Goal: Task Accomplishment & Management: Manage account settings

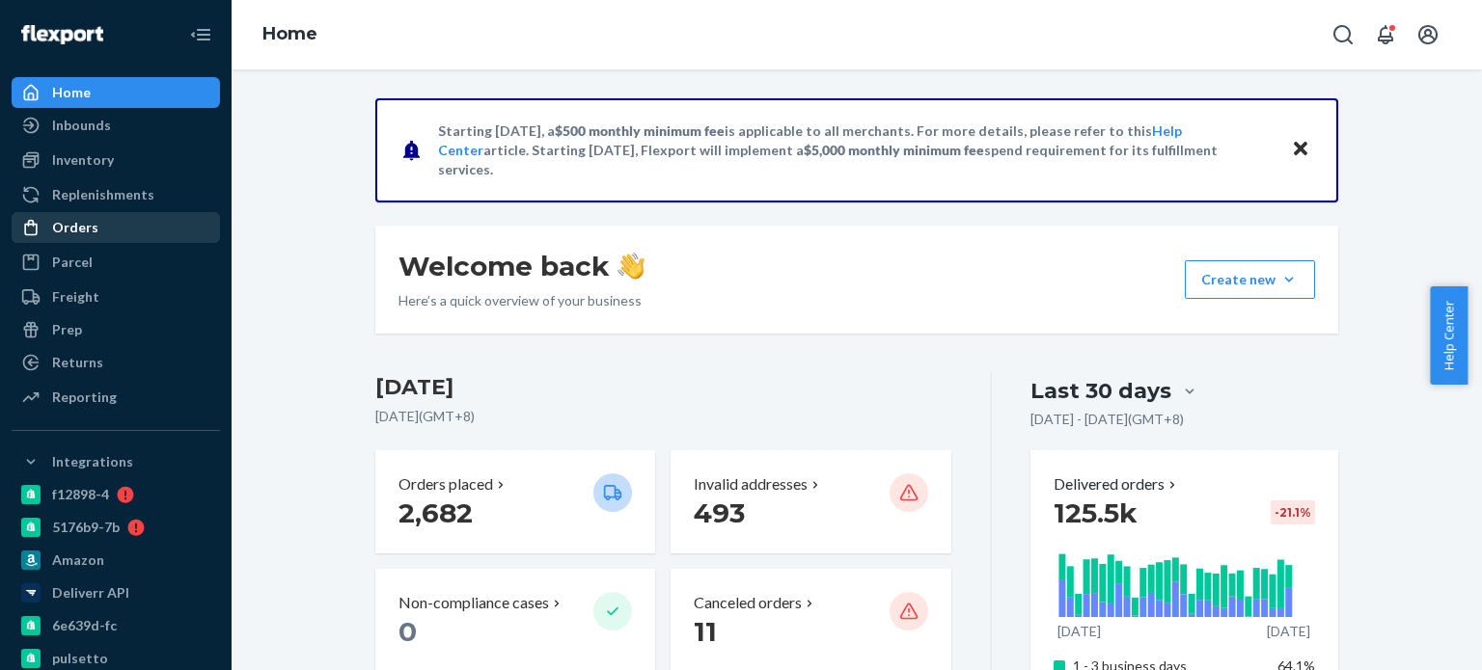
click at [108, 227] on div "Orders" at bounding box center [116, 227] width 205 height 27
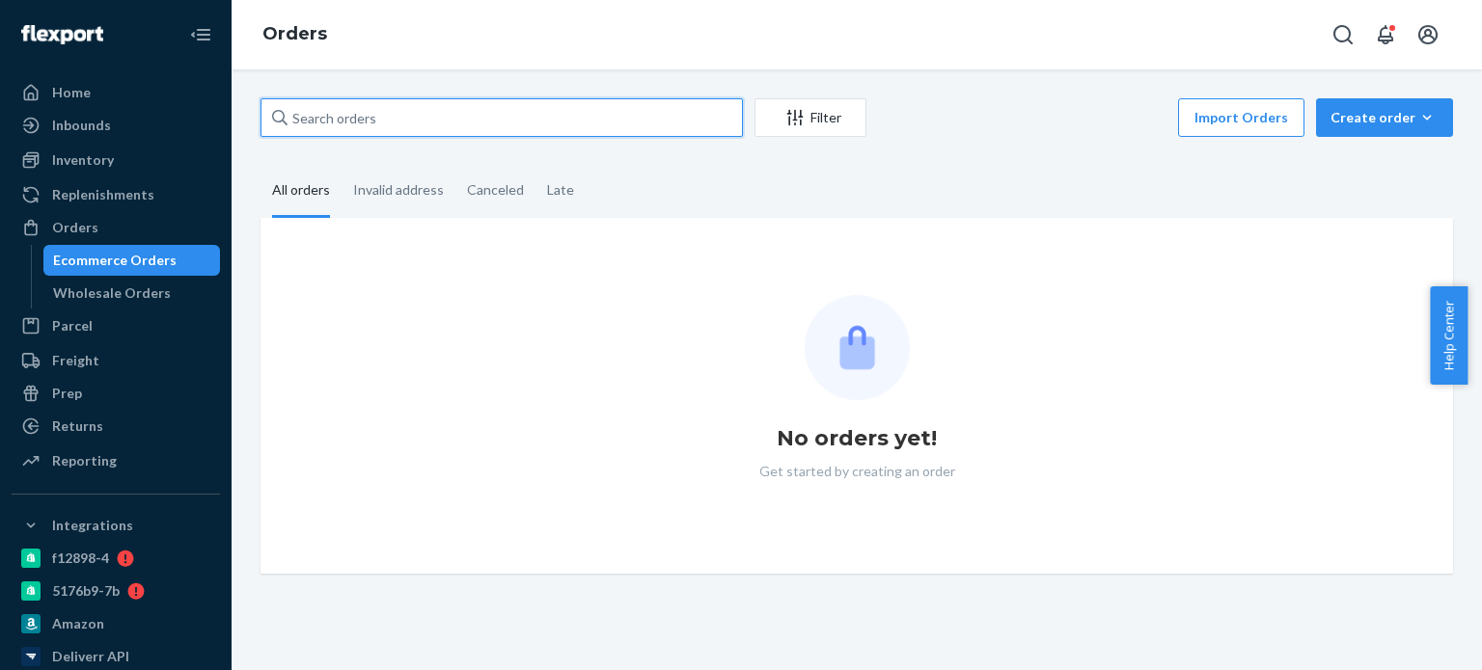
click at [326, 123] on input "text" at bounding box center [501, 117] width 482 height 39
paste input "[PERSON_NAME]"
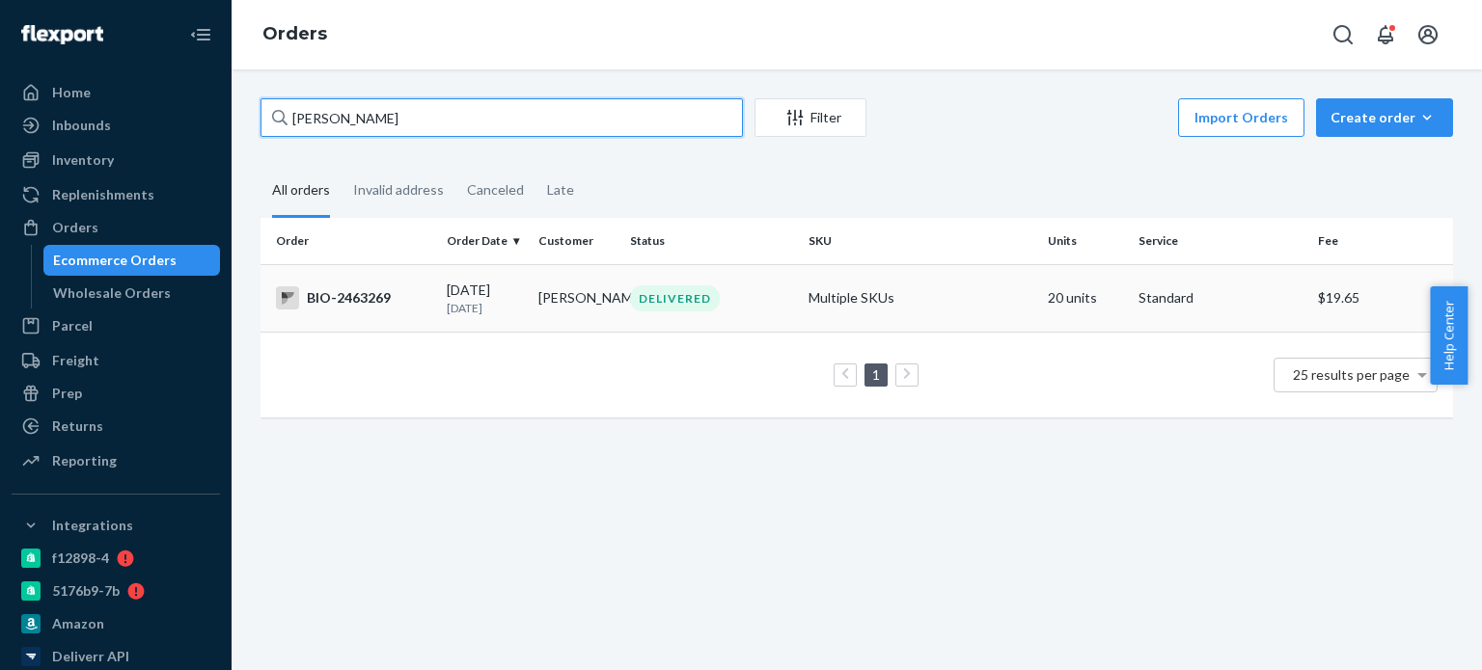
type input "[PERSON_NAME]"
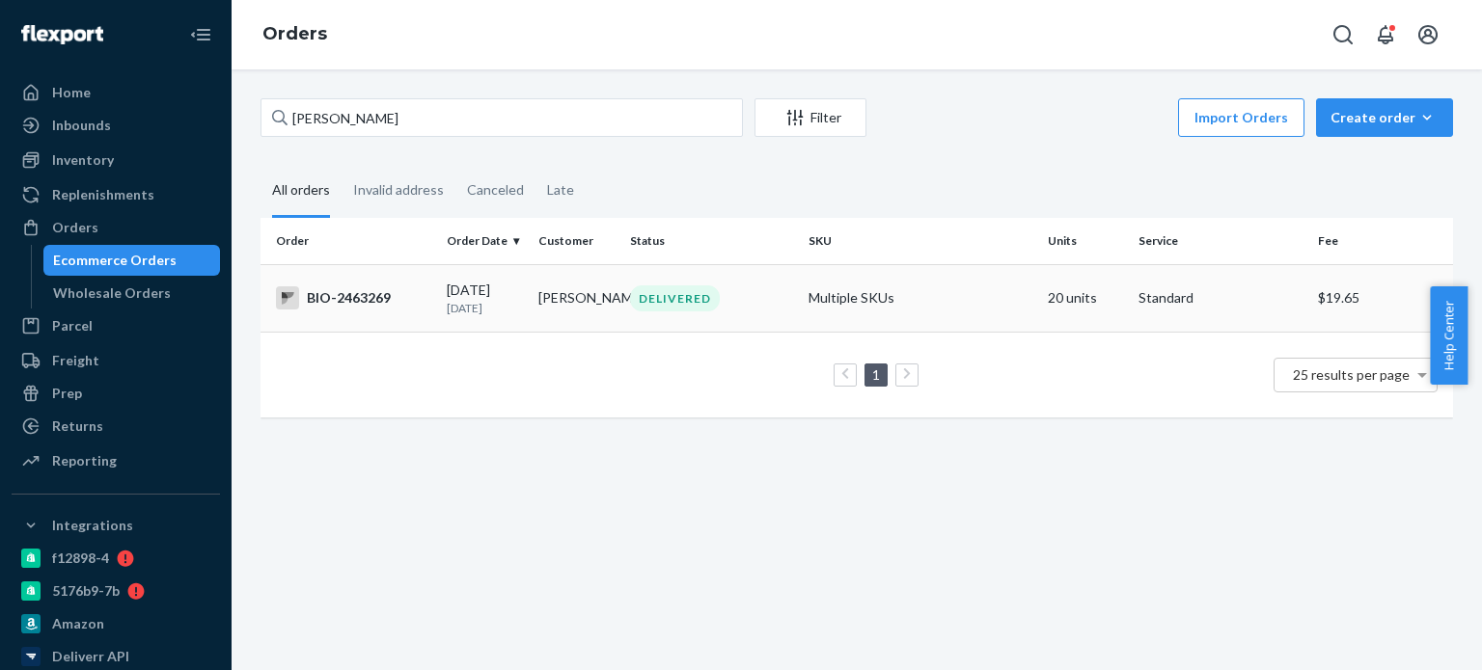
click at [355, 310] on div "BIO-2463269" at bounding box center [353, 298] width 155 height 23
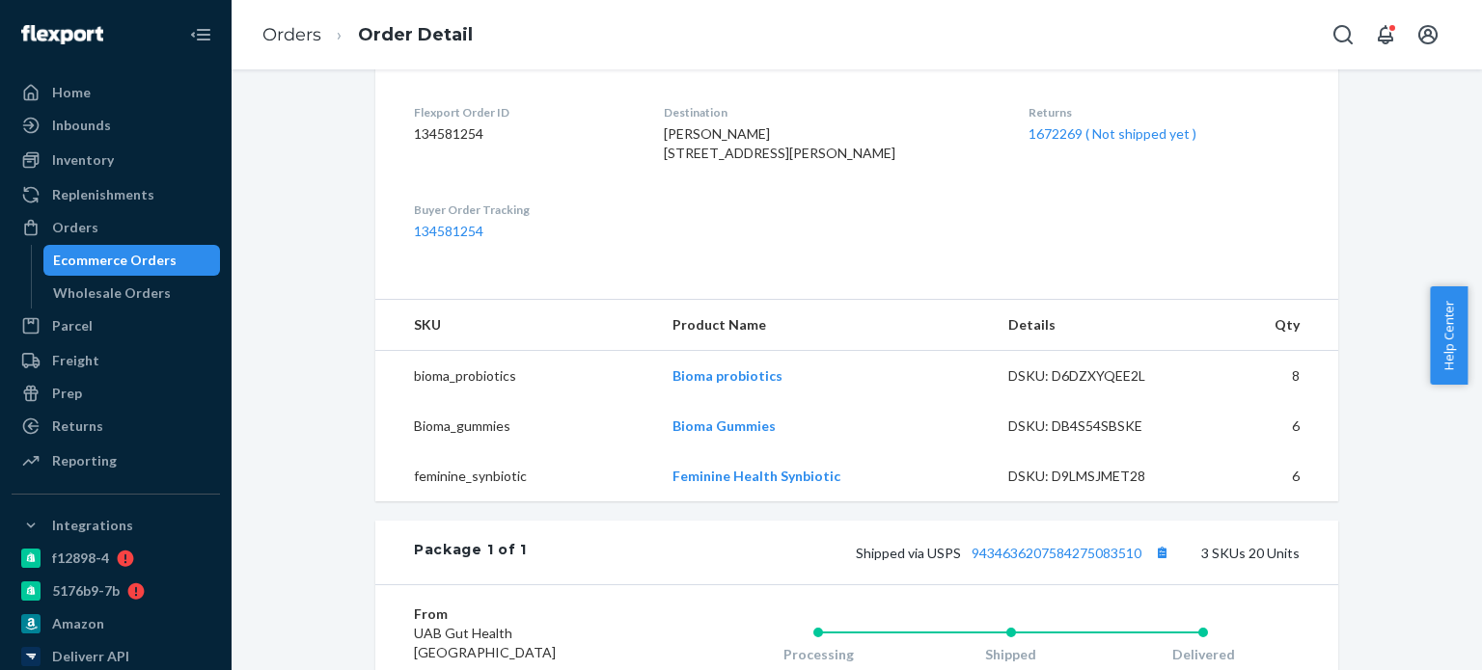
scroll to position [482, 0]
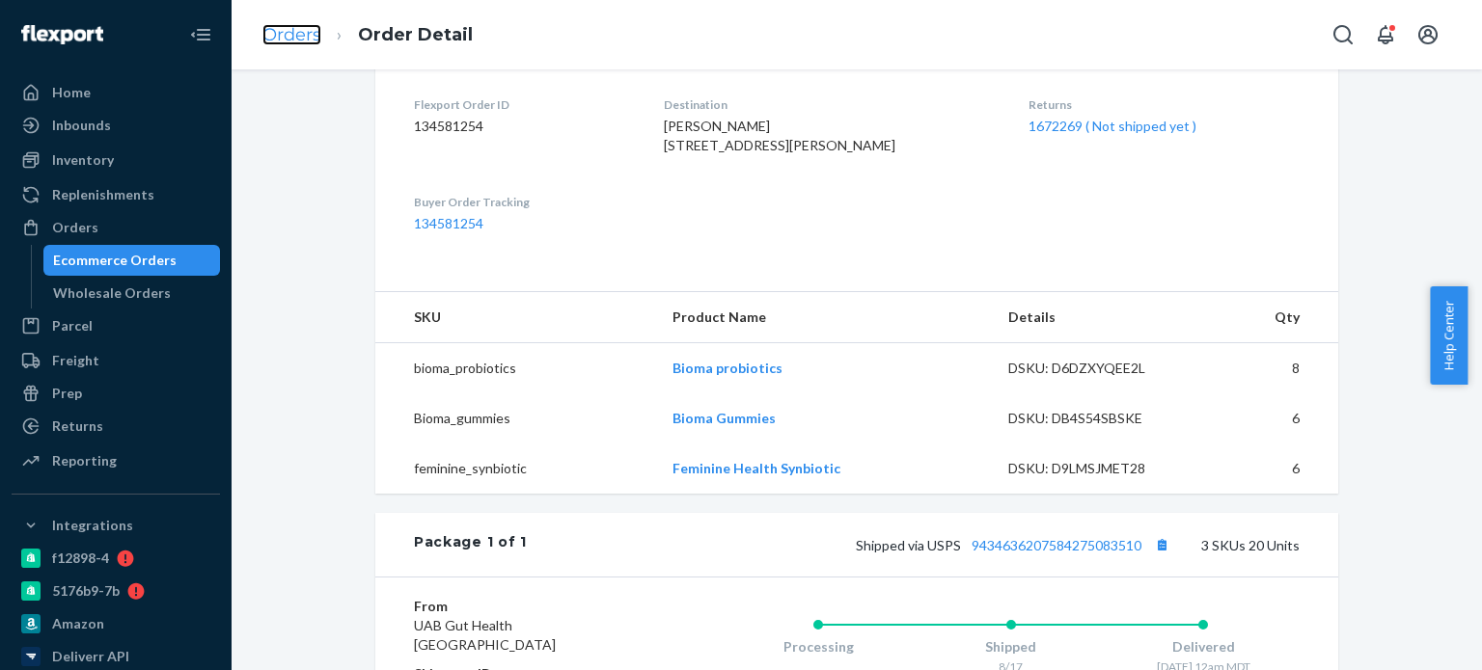
click at [265, 34] on link "Orders" at bounding box center [291, 34] width 59 height 21
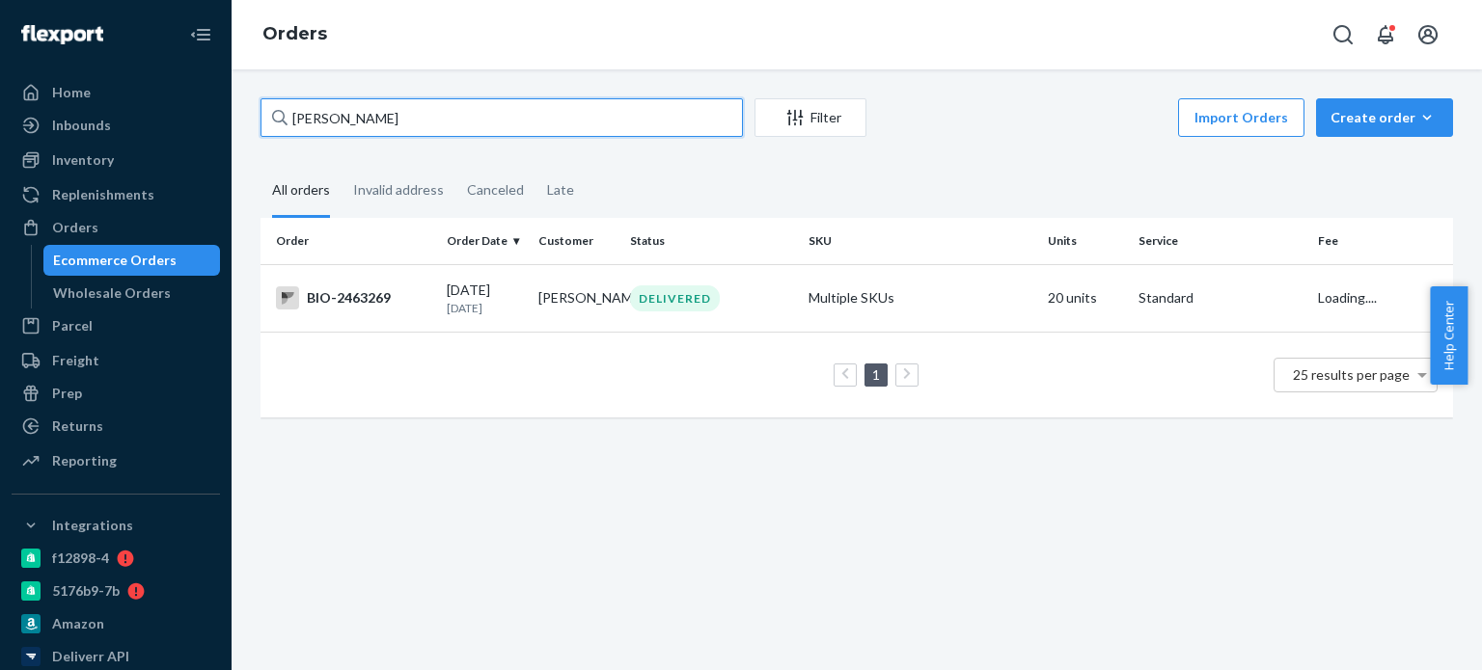
click at [345, 124] on input "[PERSON_NAME]" at bounding box center [501, 117] width 482 height 39
paste input "[PERSON_NAME]"
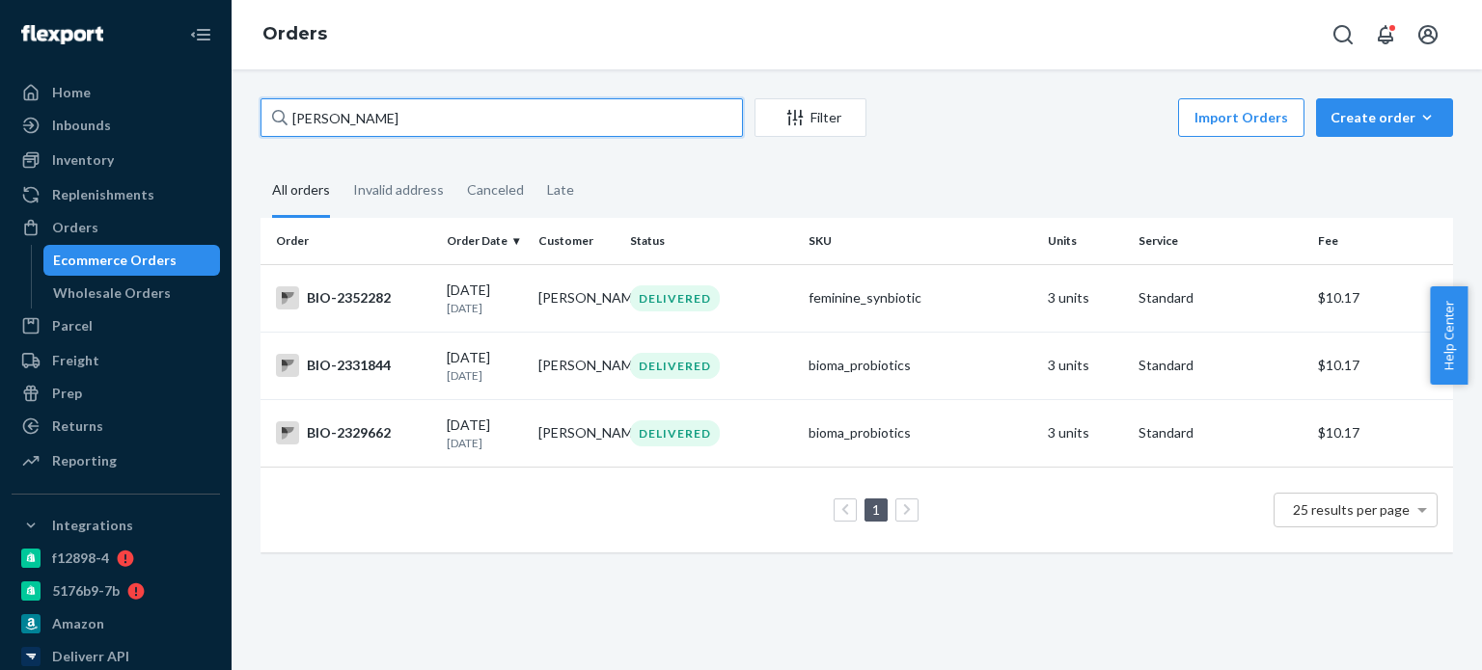
type input "[PERSON_NAME]"
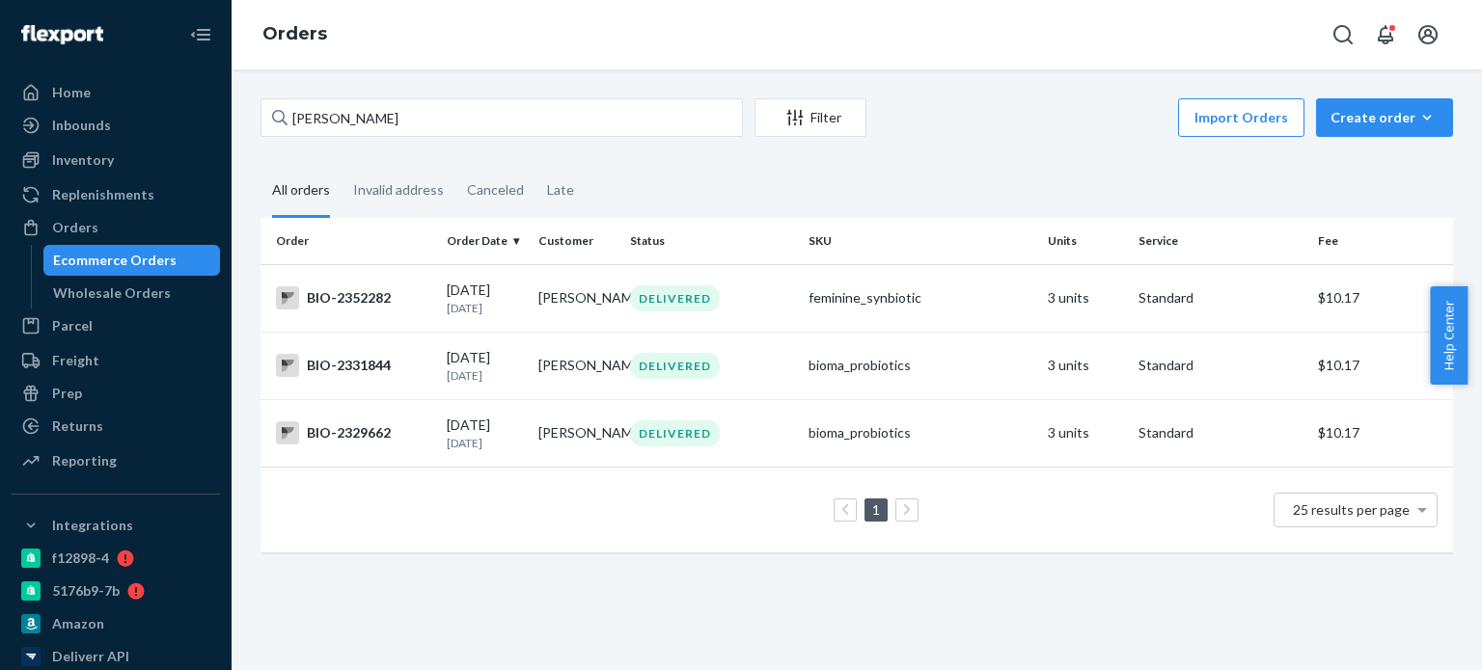
drag, startPoint x: 354, startPoint y: 441, endPoint x: 233, endPoint y: 420, distance: 122.4
click at [233, 420] on div "[PERSON_NAME] Filter Import Orders Create order Ecommerce order Removal order A…" at bounding box center [857, 369] width 1250 height 601
click at [307, 435] on div "BIO-2329662" at bounding box center [353, 433] width 155 height 23
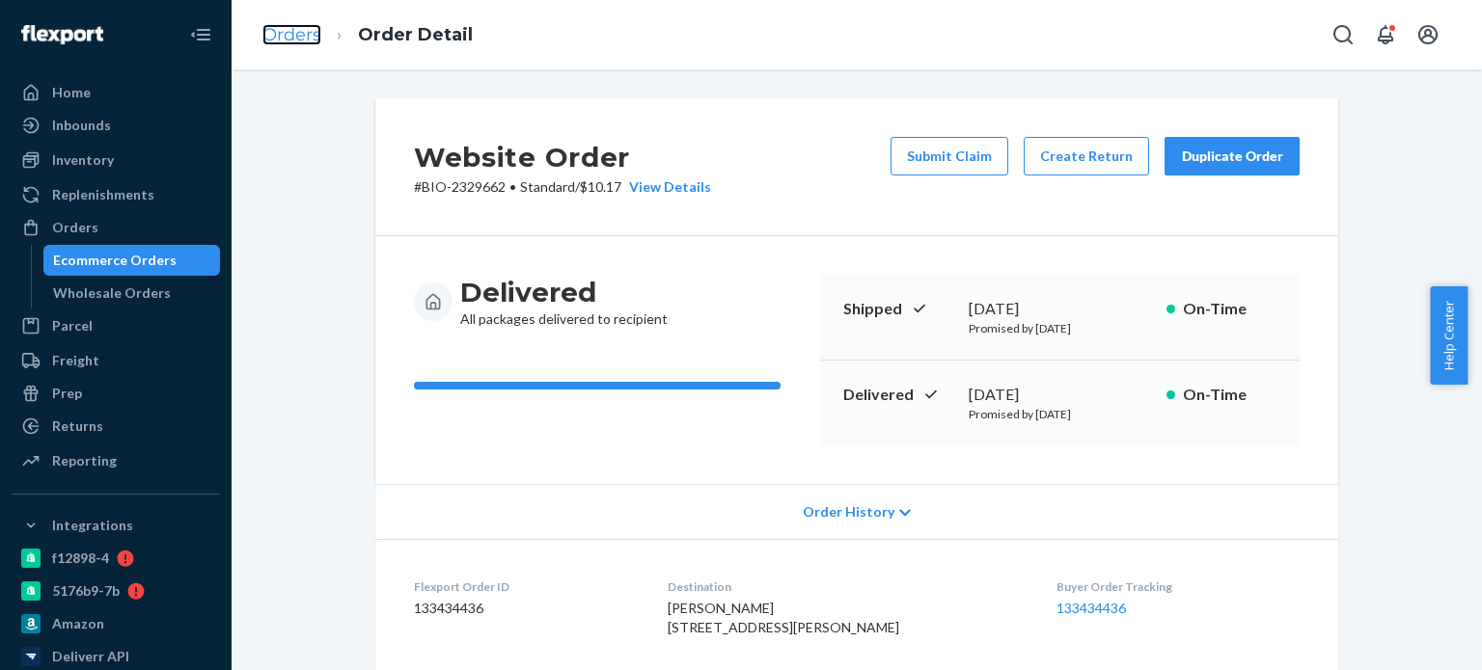
click at [286, 35] on link "Orders" at bounding box center [291, 34] width 59 height 21
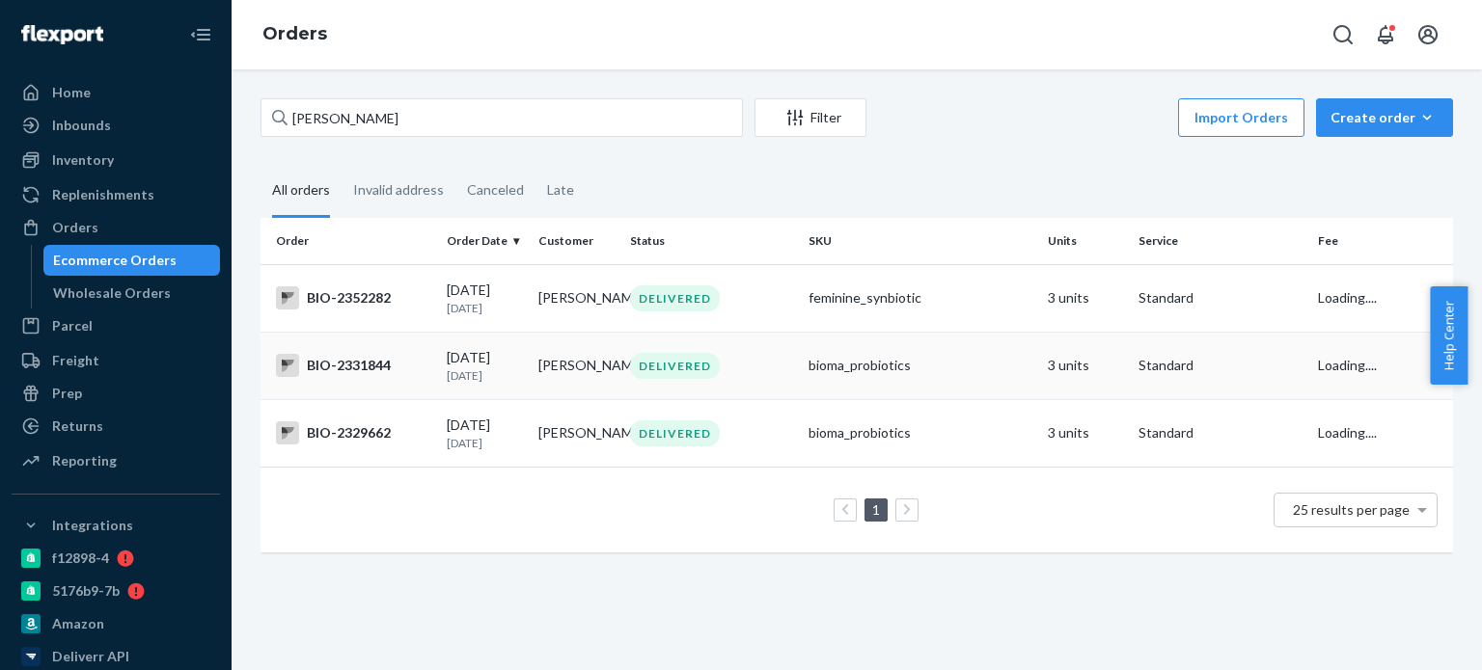
click at [362, 364] on div "BIO-2331844" at bounding box center [353, 365] width 155 height 23
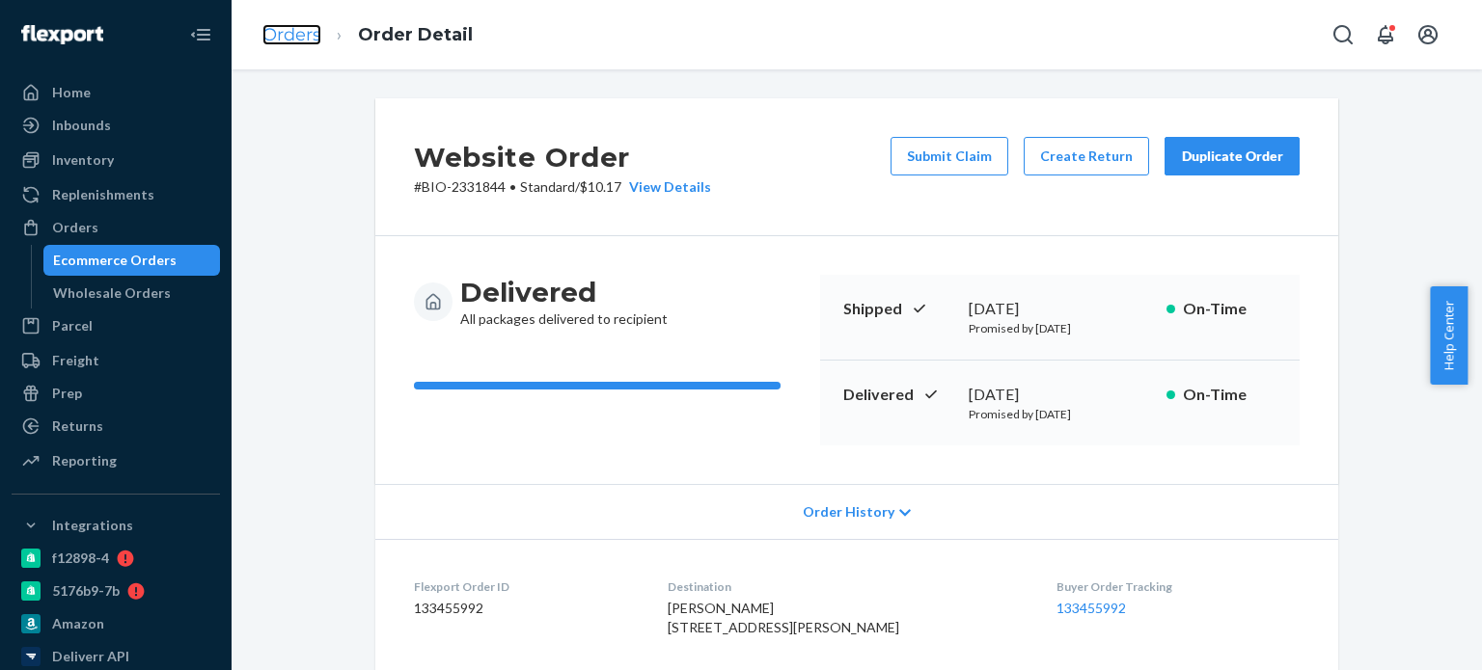
click at [262, 39] on link "Orders" at bounding box center [291, 34] width 59 height 21
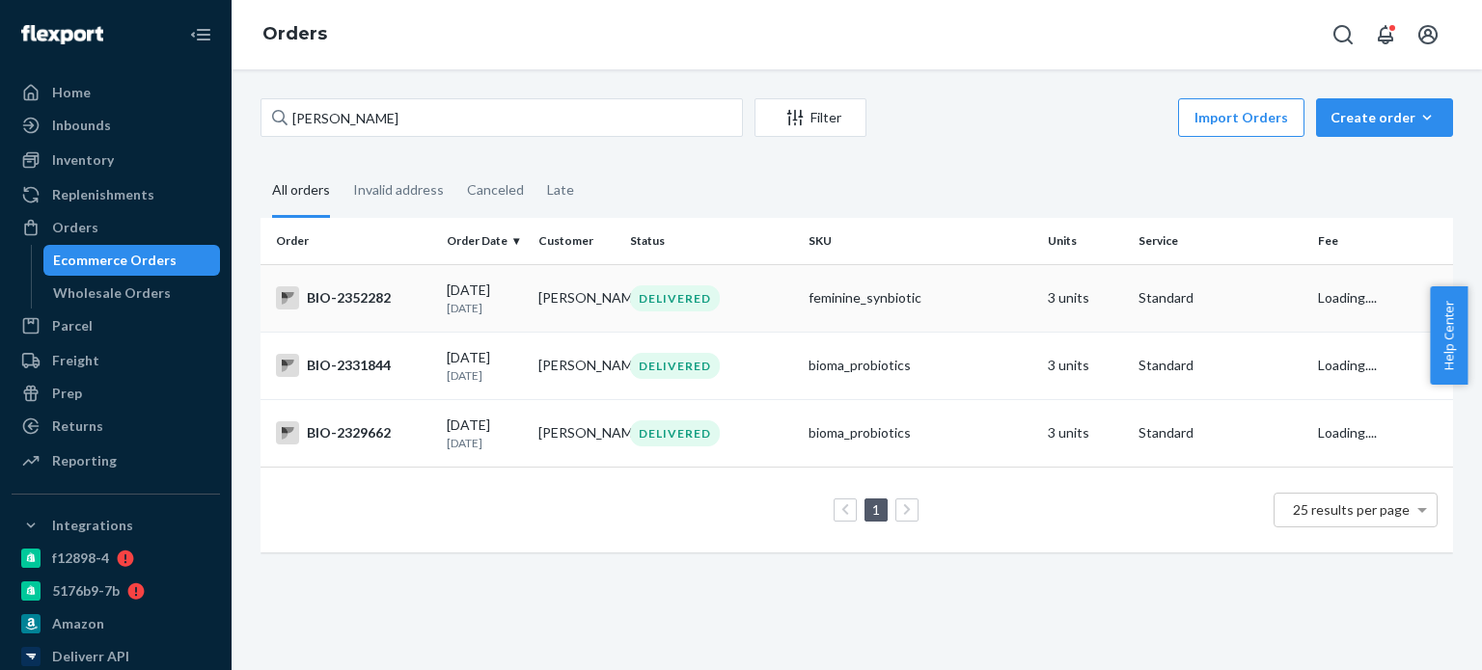
click at [361, 298] on div "BIO-2352282" at bounding box center [353, 298] width 155 height 23
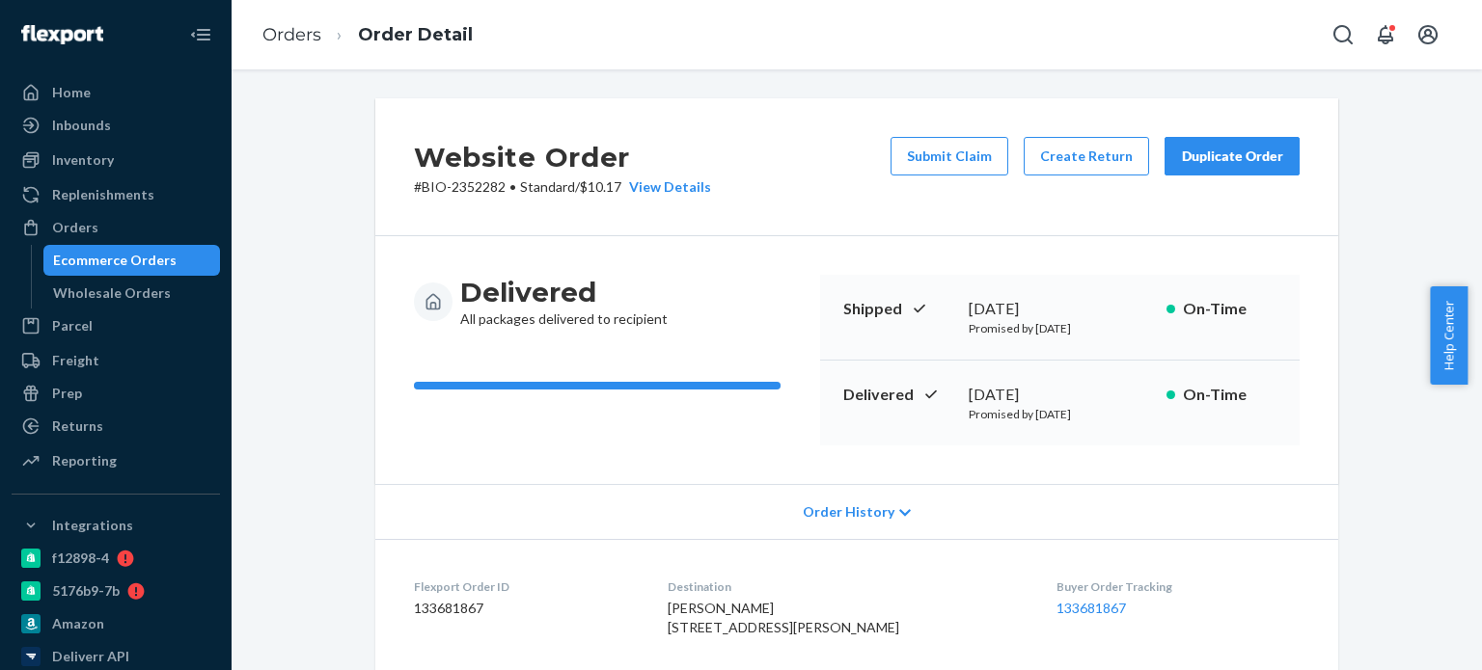
click at [658, 486] on div "Order History" at bounding box center [856, 511] width 963 height 55
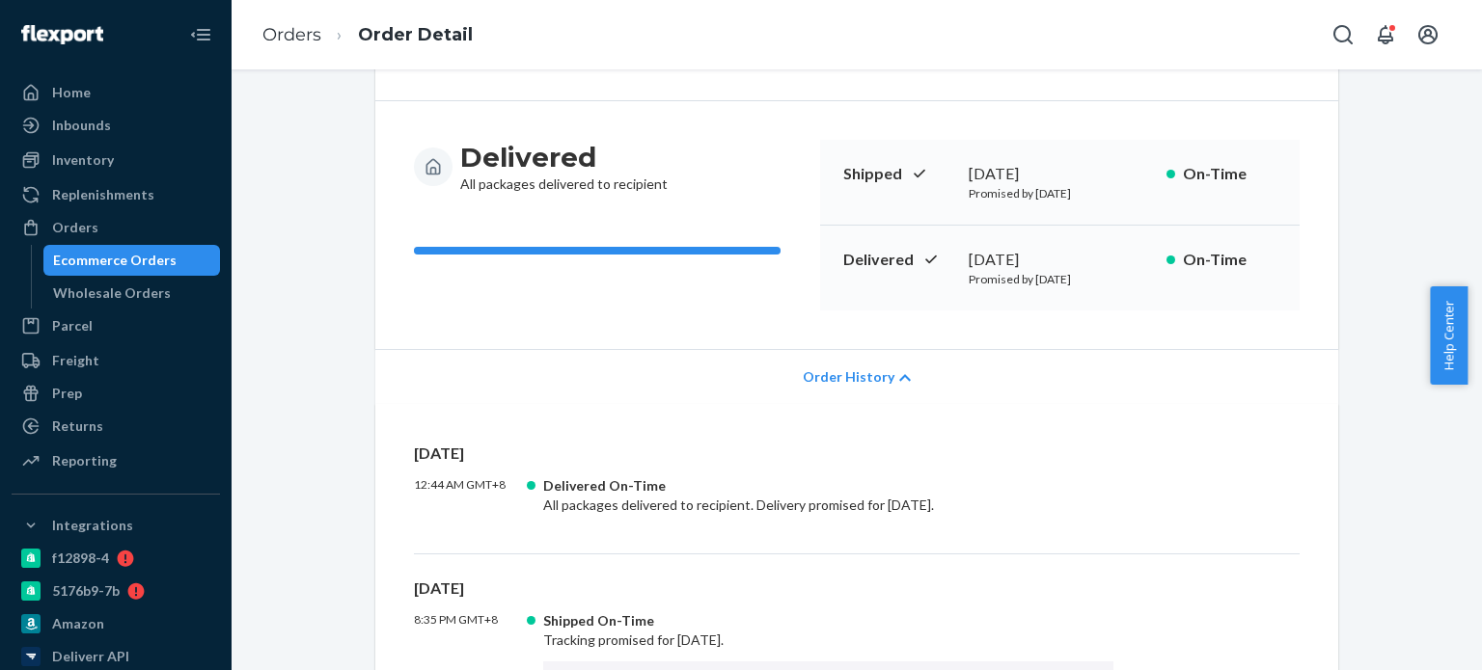
scroll to position [289, 0]
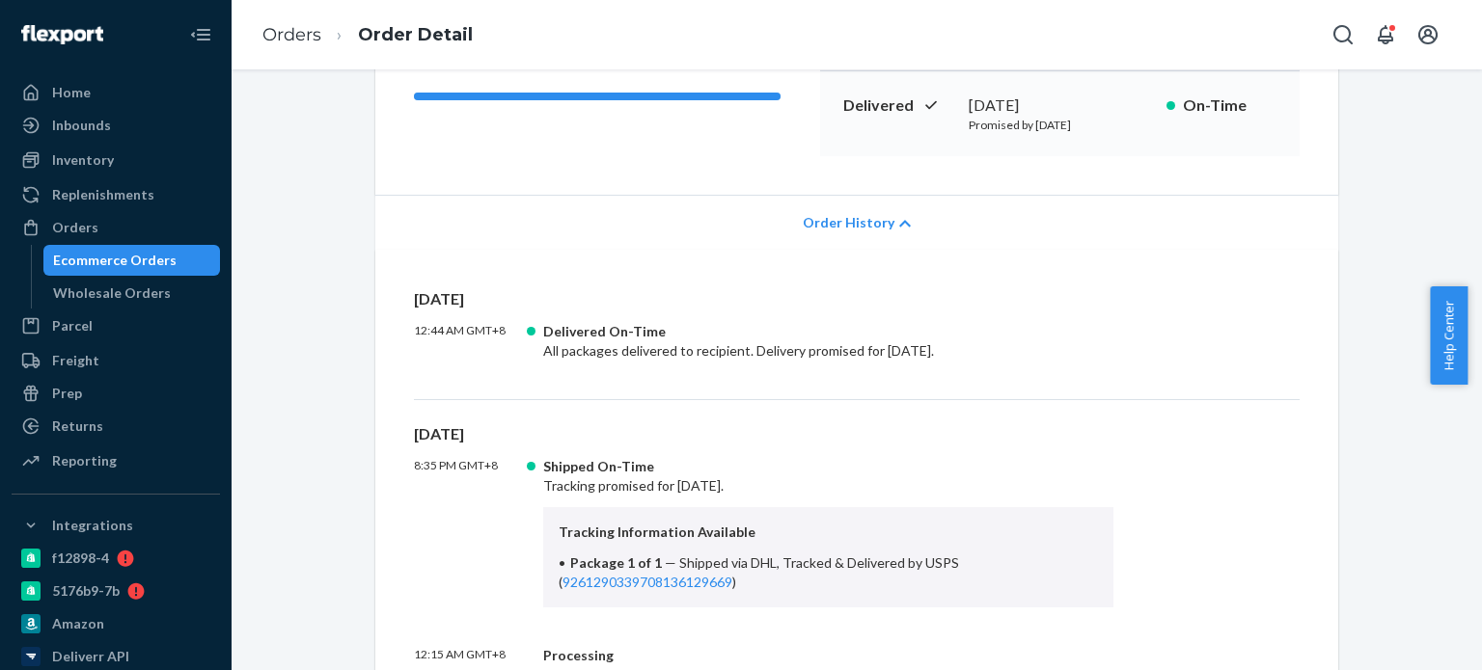
click at [899, 217] on icon at bounding box center [905, 224] width 12 height 14
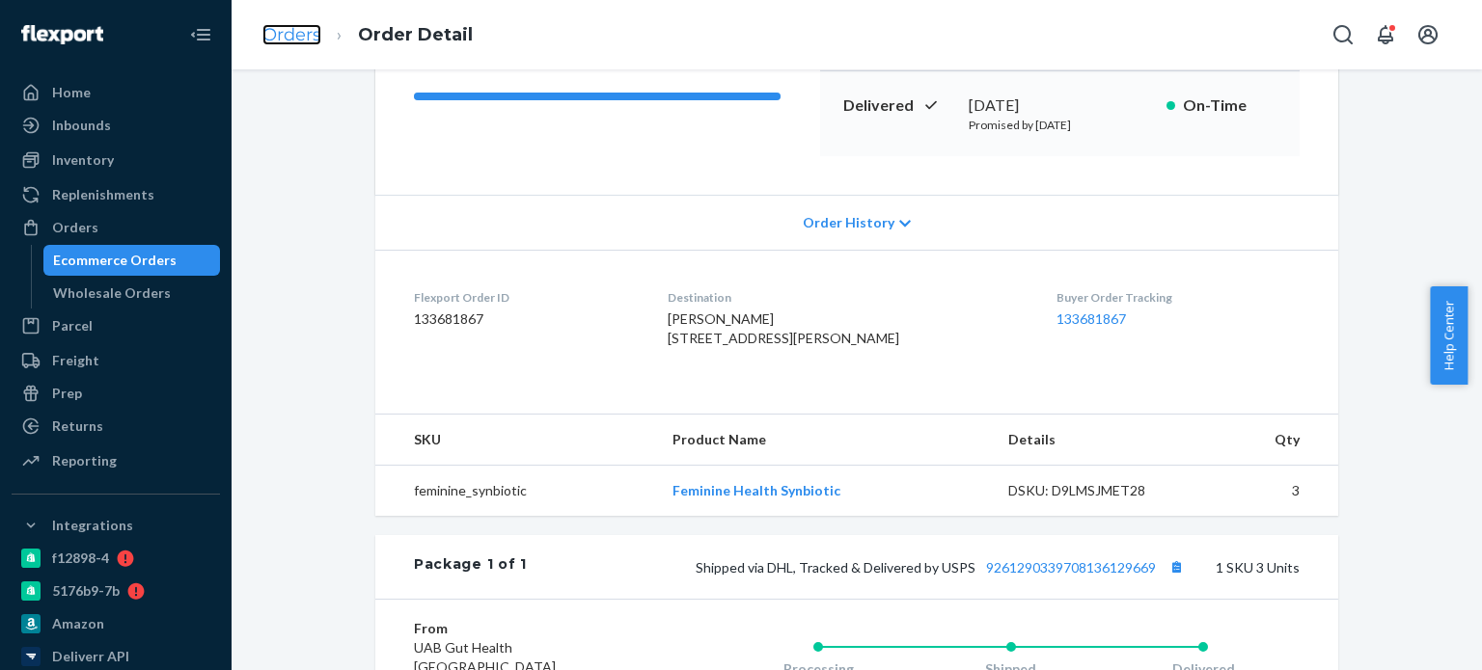
click at [293, 41] on link "Orders" at bounding box center [291, 34] width 59 height 21
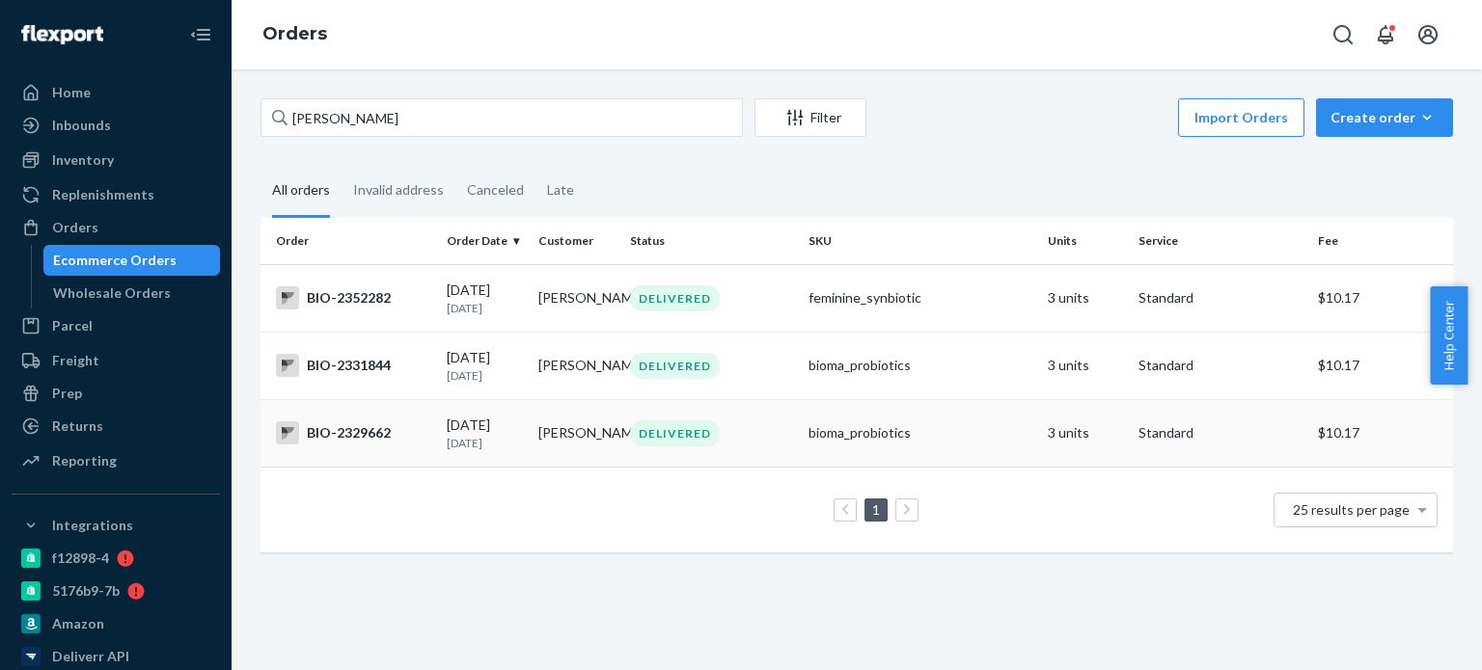
click at [342, 443] on div "BIO-2329662" at bounding box center [353, 433] width 155 height 23
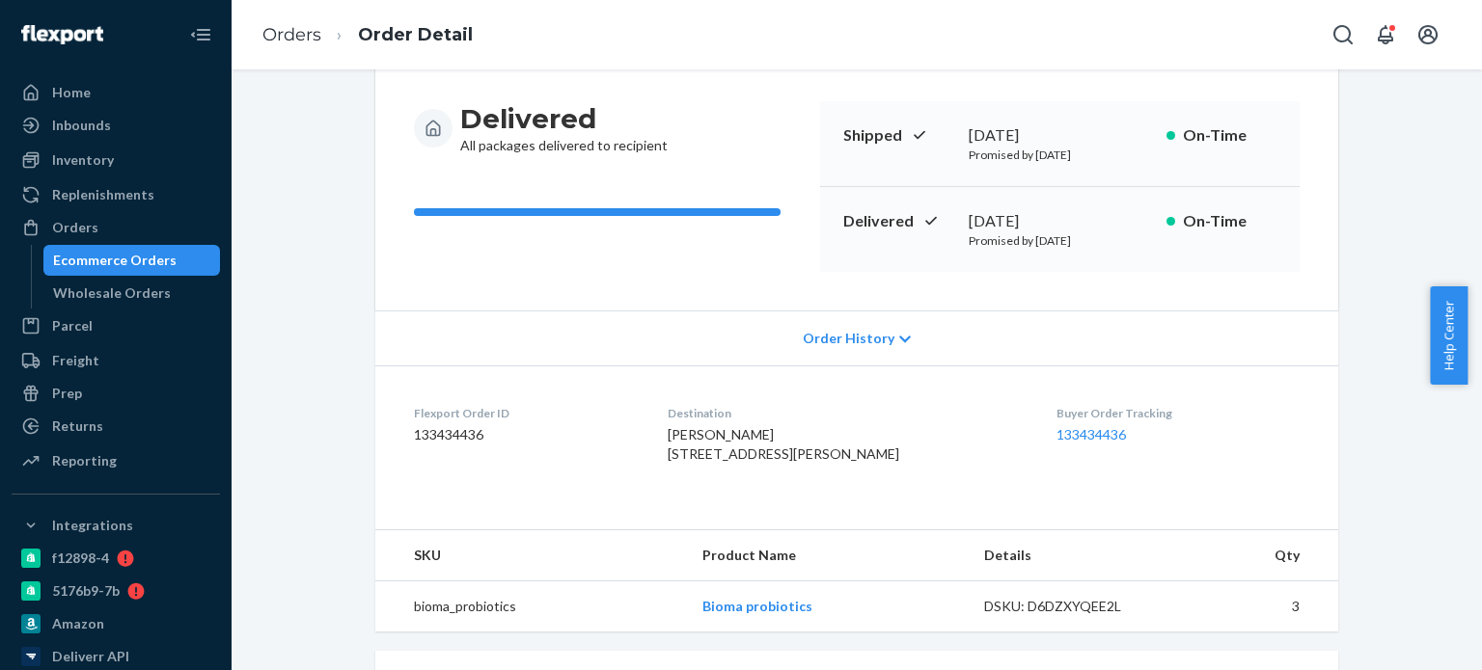
scroll to position [386, 0]
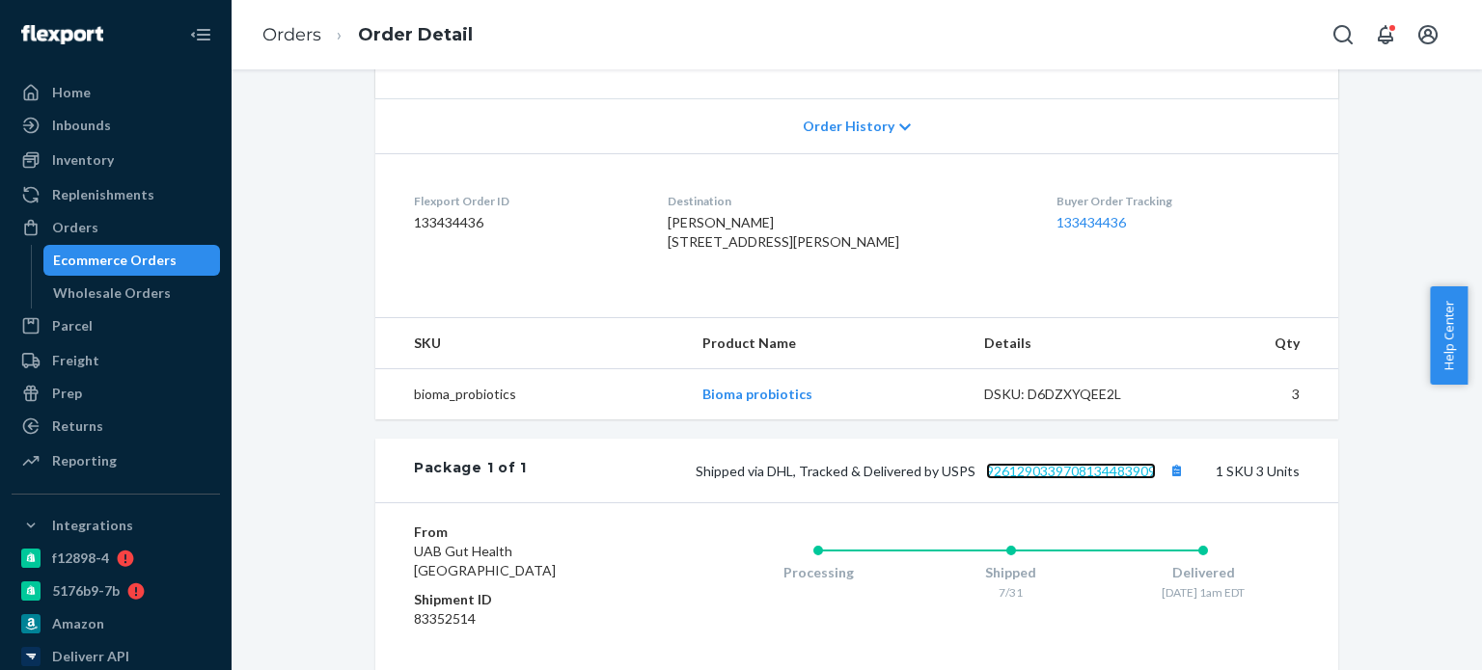
click at [1014, 479] on link "9261290339708134483909" at bounding box center [1071, 471] width 170 height 16
click at [290, 38] on link "Orders" at bounding box center [291, 34] width 59 height 21
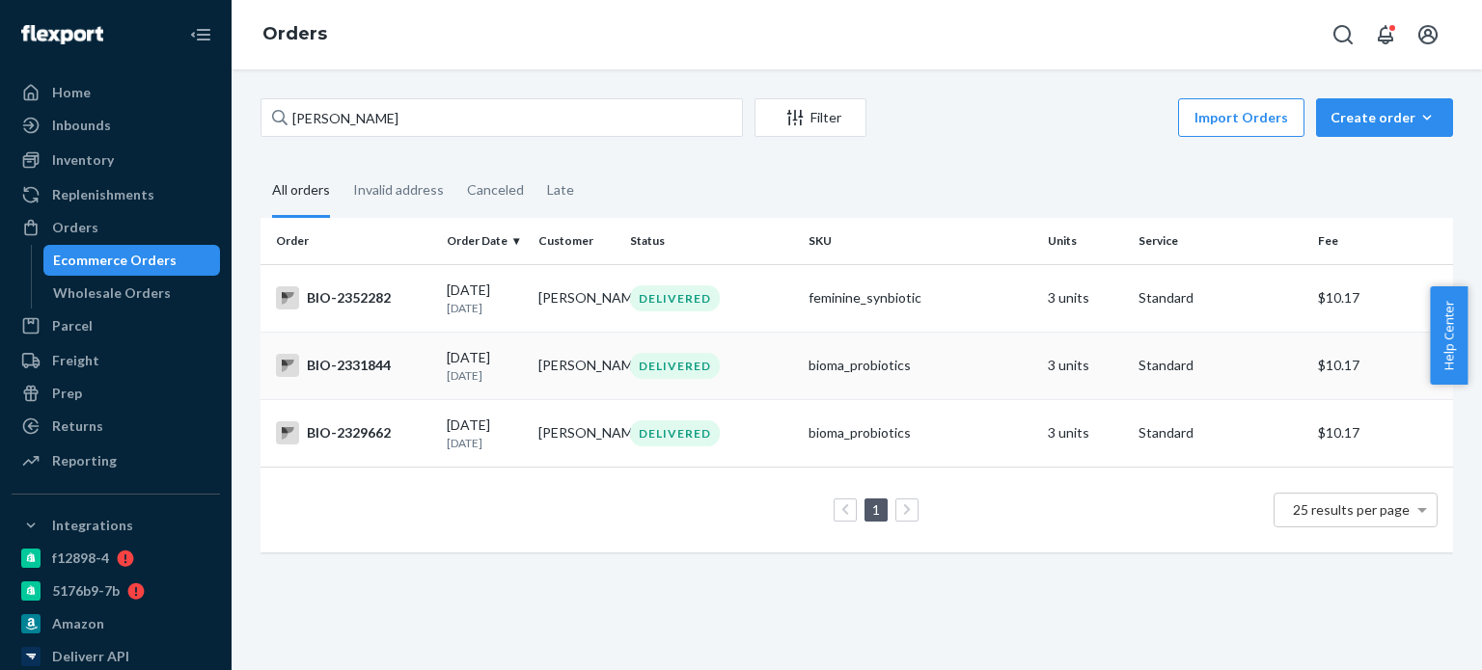
click at [370, 377] on div "BIO-2331844" at bounding box center [353, 365] width 155 height 23
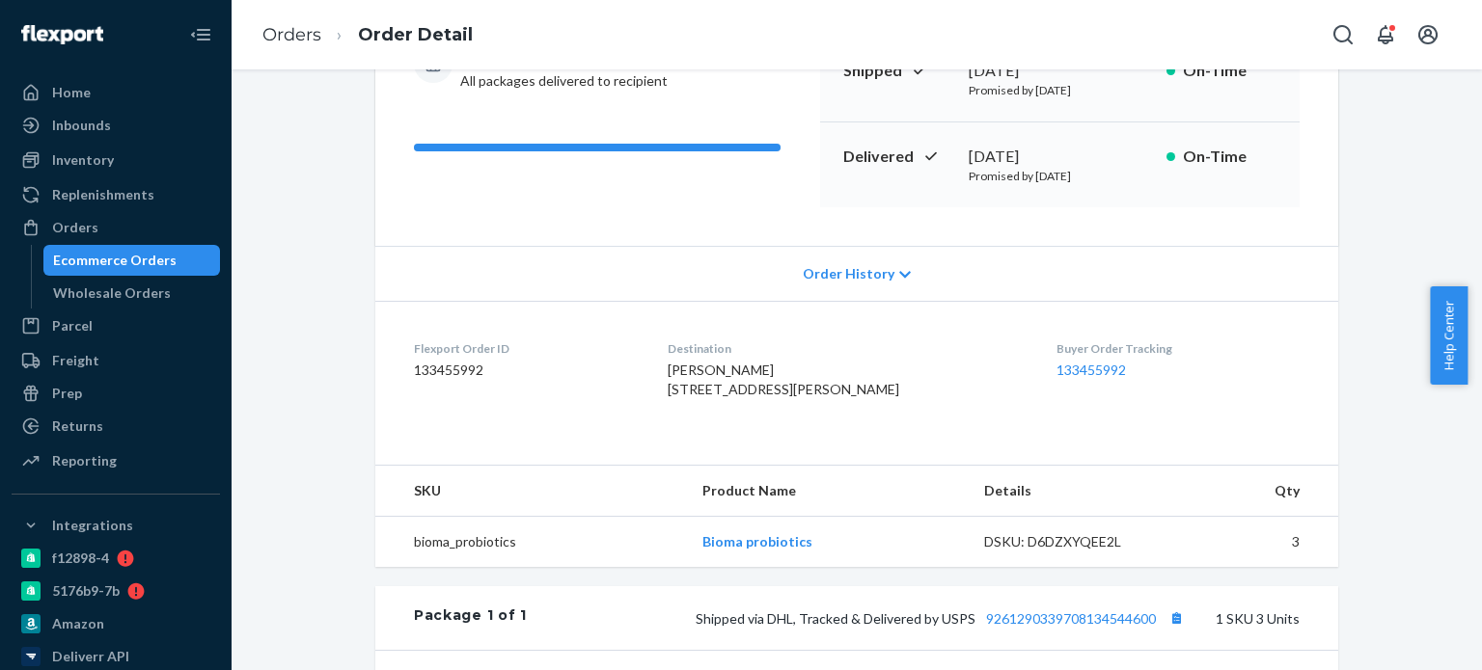
scroll to position [289, 0]
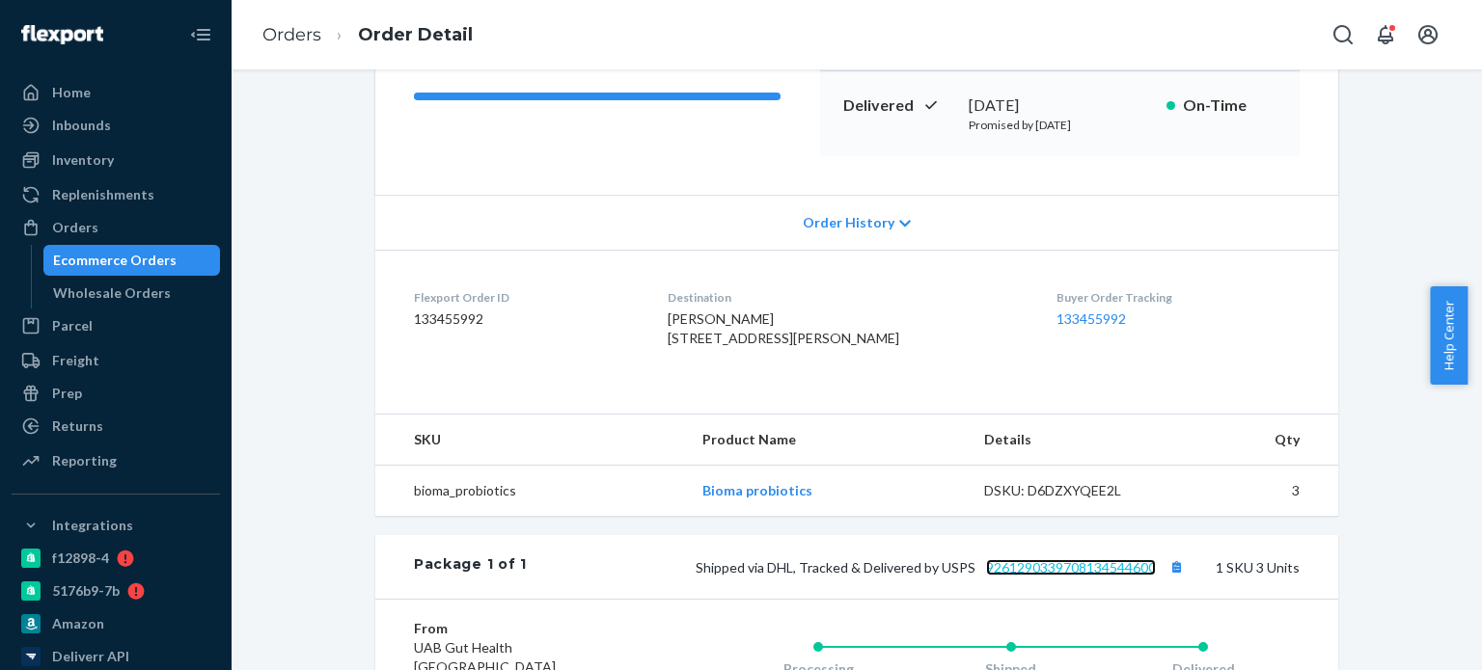
click at [1070, 576] on link "9261290339708134544600" at bounding box center [1071, 568] width 170 height 16
click at [316, 45] on link "Orders" at bounding box center [291, 34] width 59 height 21
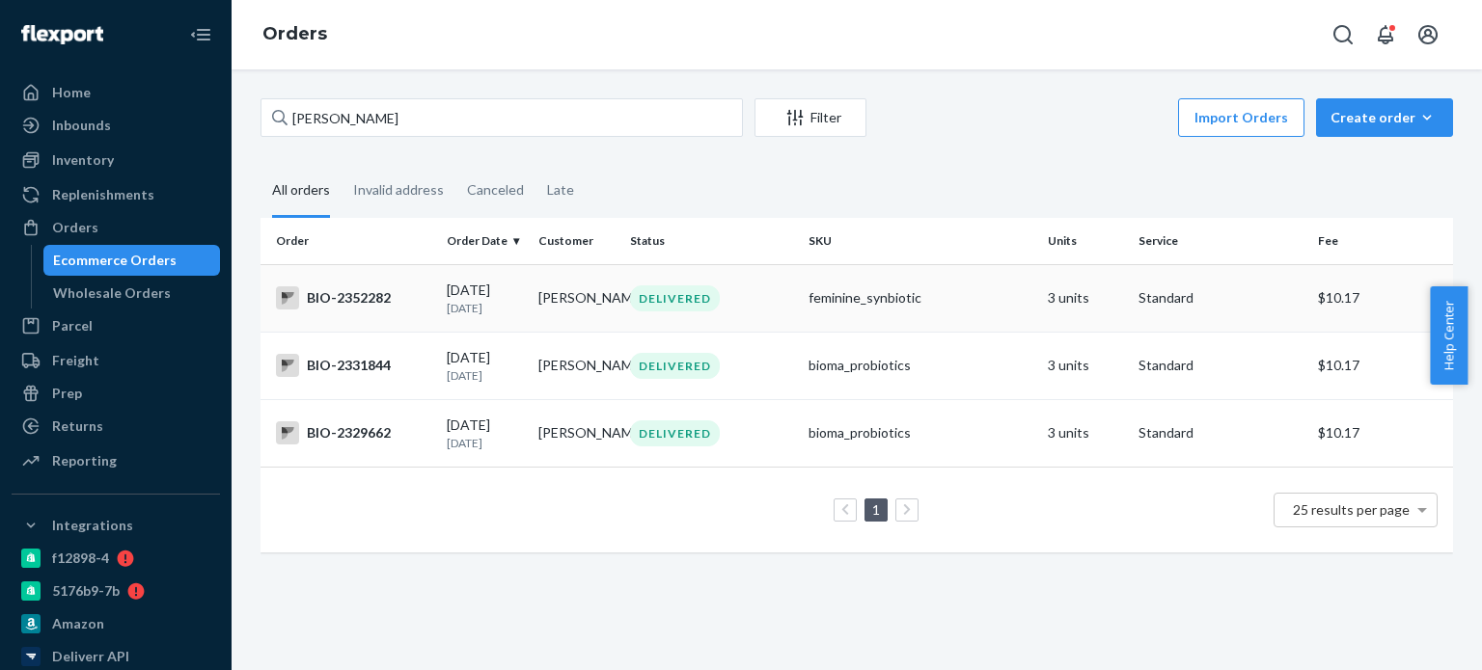
click at [370, 296] on div "BIO-2352282" at bounding box center [353, 298] width 155 height 23
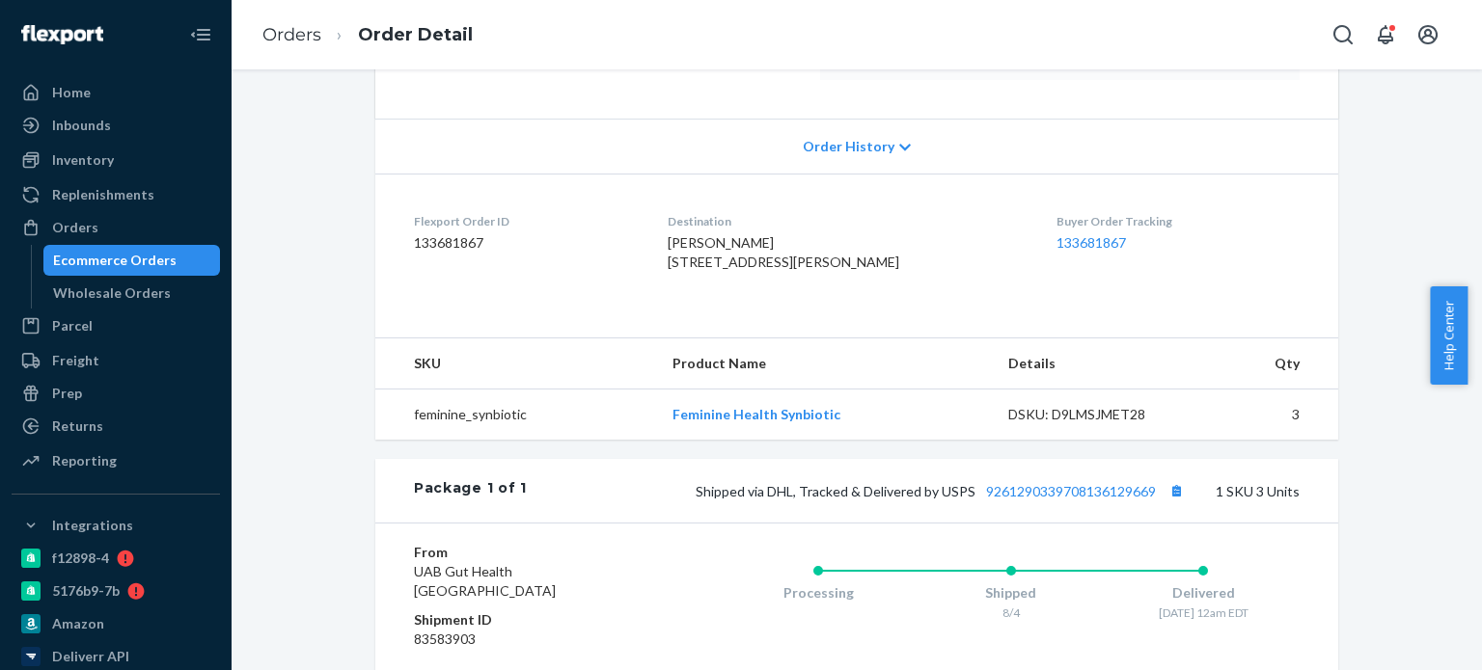
scroll to position [386, 0]
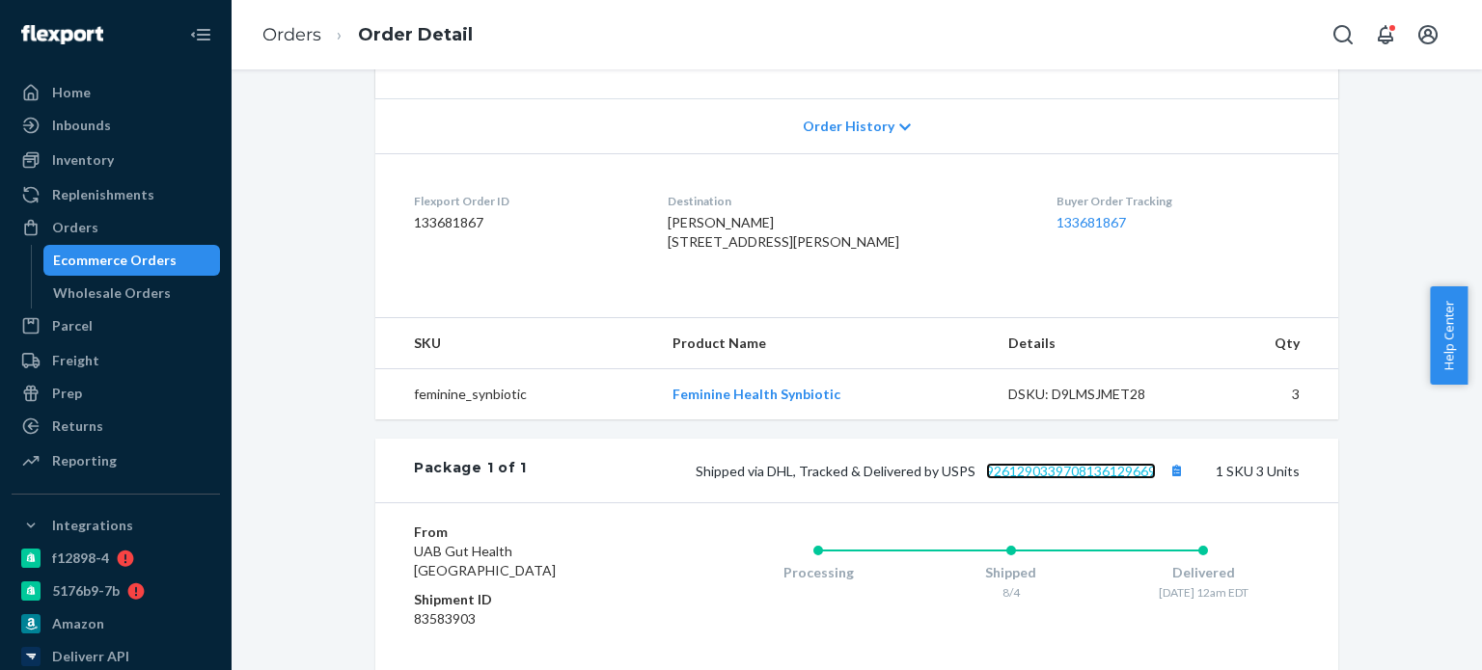
click at [1069, 479] on link "9261290339708136129669" at bounding box center [1071, 471] width 170 height 16
